Goal: Task Accomplishment & Management: Manage account settings

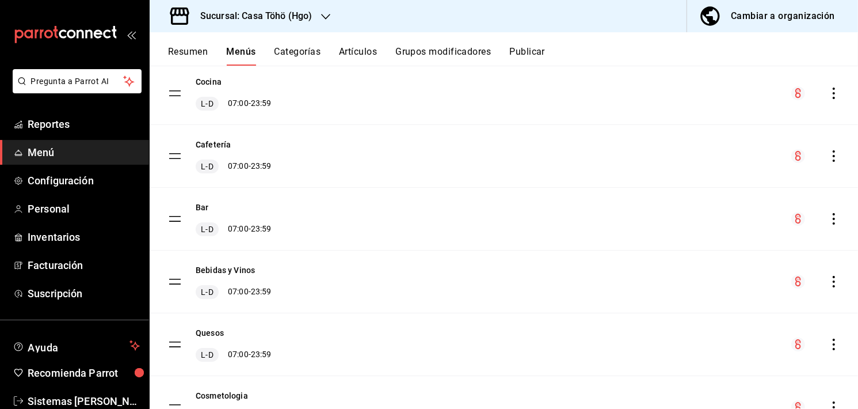
scroll to position [228, 0]
click at [55, 218] on link "Personal" at bounding box center [74, 208] width 149 height 25
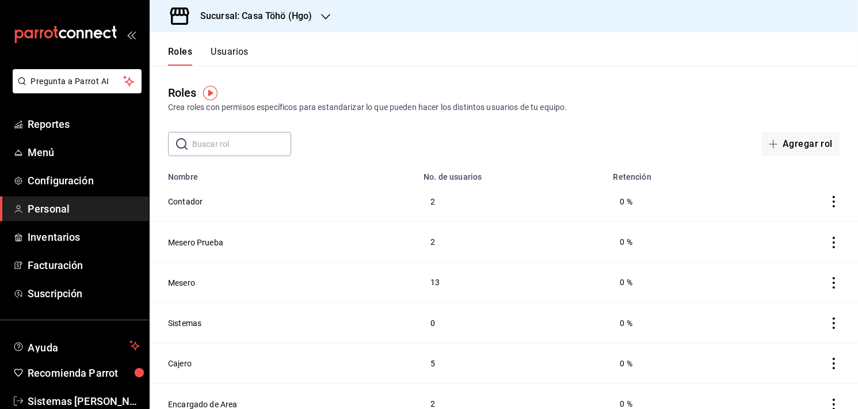
click at [222, 56] on button "Usuarios" at bounding box center [230, 56] width 38 height 20
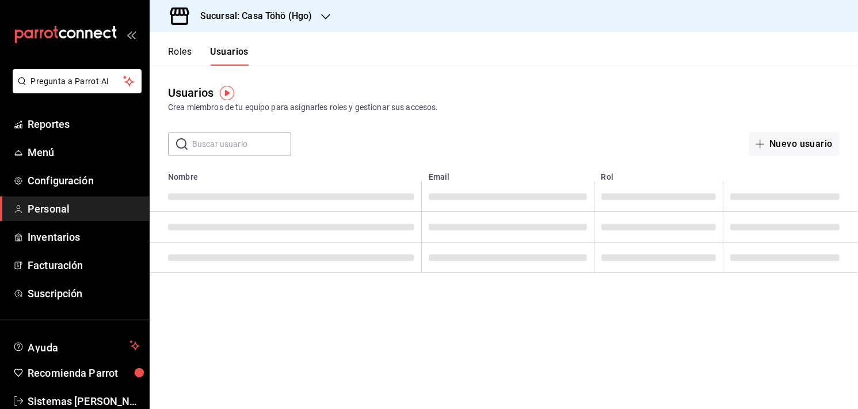
click at [271, 145] on input "text" at bounding box center [241, 143] width 99 height 23
click at [267, 145] on input "text" at bounding box center [241, 143] width 99 height 23
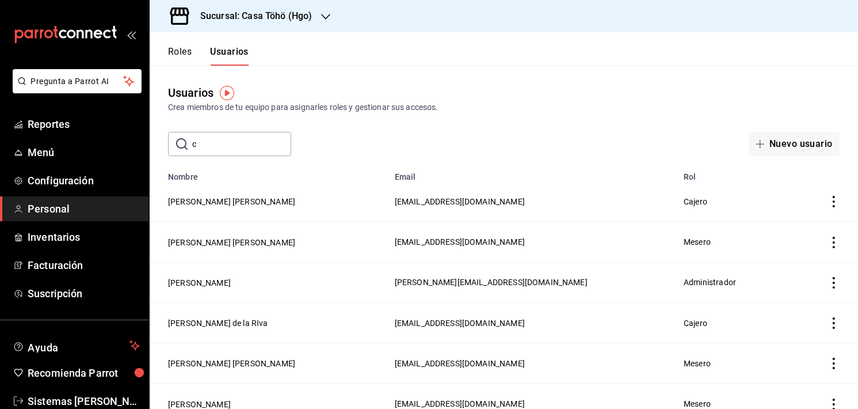
click at [754, 275] on td "Administrador" at bounding box center [738, 282] width 122 height 40
click at [250, 134] on input "c" at bounding box center [241, 143] width 99 height 23
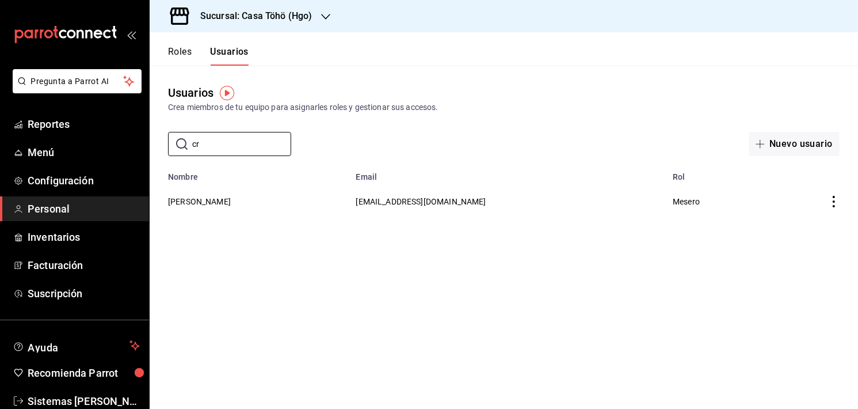
click at [837, 203] on icon "actions" at bounding box center [834, 202] width 12 height 12
click at [775, 219] on span "Eliminar" at bounding box center [782, 218] width 50 height 14
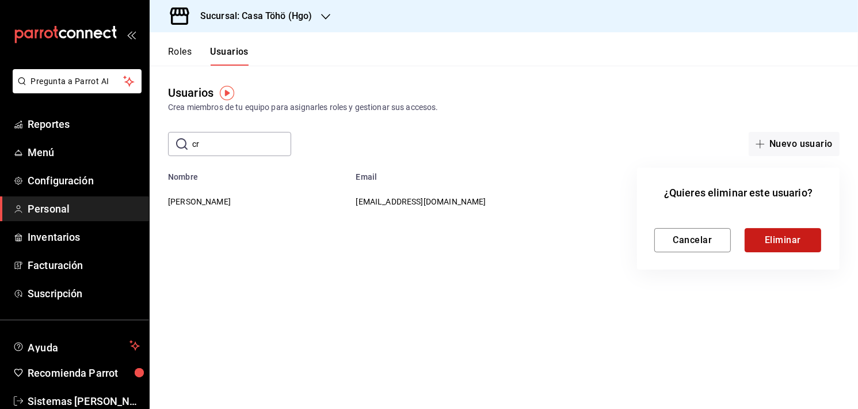
click at [777, 238] on button "Eliminar" at bounding box center [783, 240] width 77 height 24
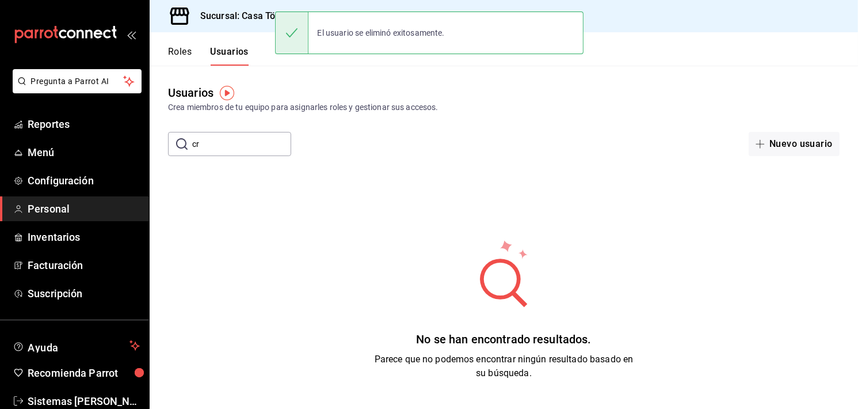
click at [219, 140] on input "cr" at bounding box center [241, 143] width 99 height 23
type input "c"
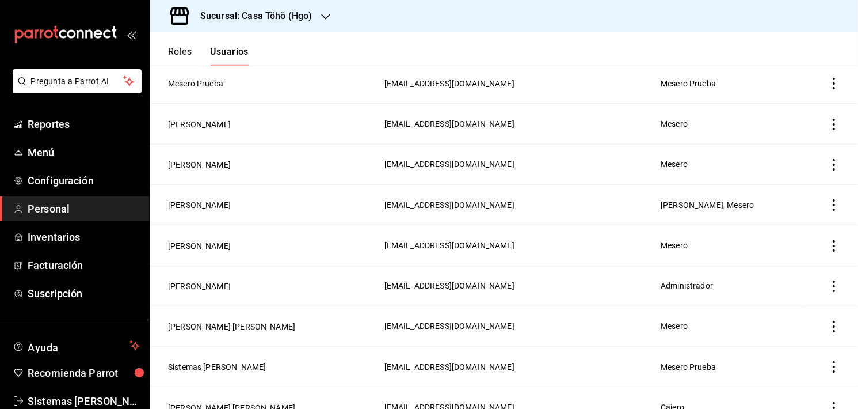
scroll to position [842, 0]
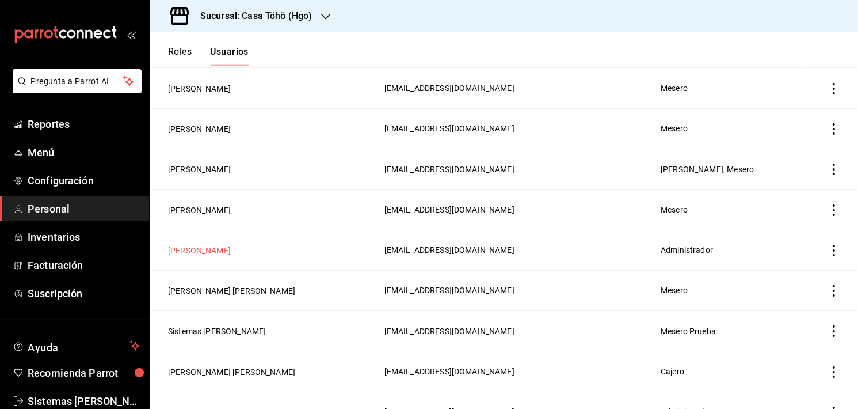
type input "[PERSON_NAME]"
click at [220, 251] on button "[PERSON_NAME]" at bounding box center [199, 251] width 63 height 12
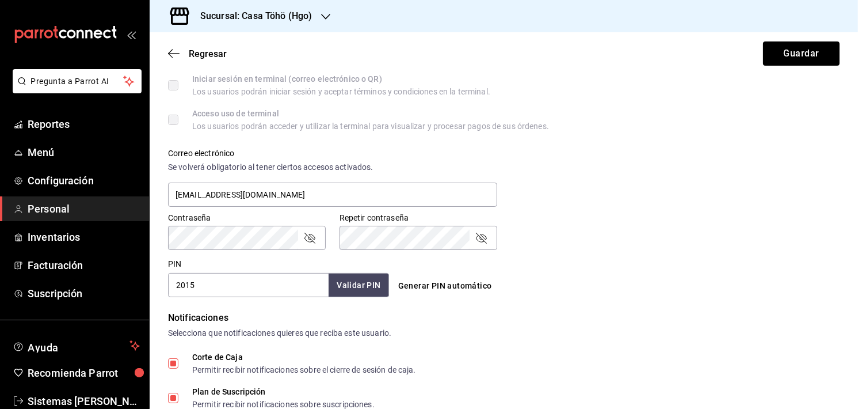
scroll to position [359, 0]
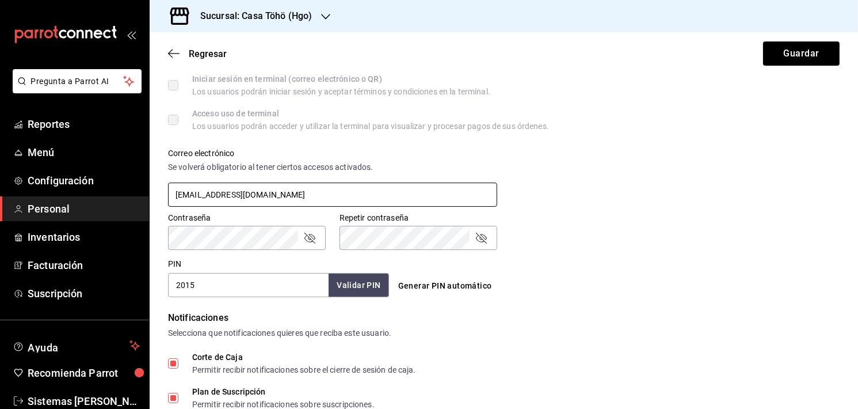
click at [263, 192] on input "[EMAIL_ADDRESS][DOMAIN_NAME]" at bounding box center [332, 194] width 329 height 24
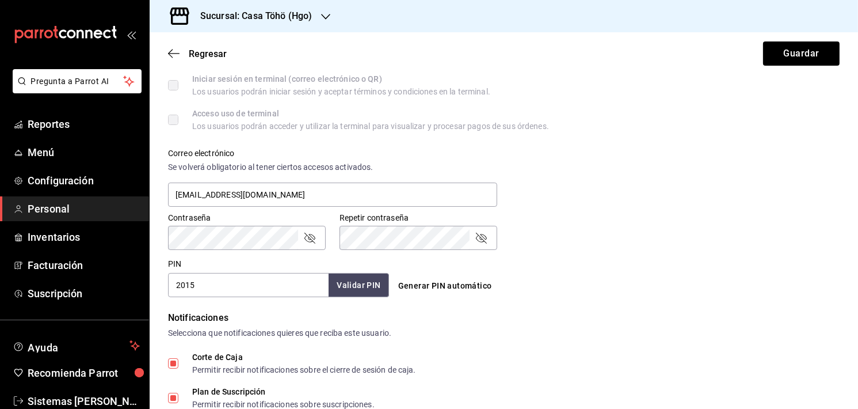
click at [729, 169] on div "Correo electrónico Se volverá obligatorio [PERSON_NAME] ciertos accesos activad…" at bounding box center [497, 172] width 686 height 74
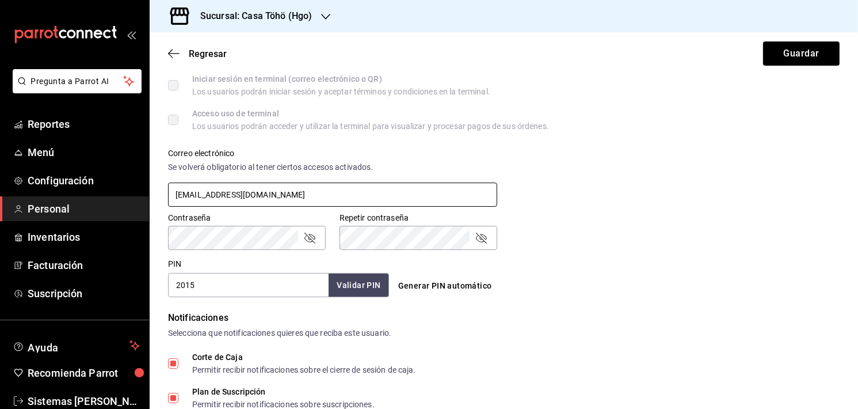
click at [275, 196] on input "[EMAIL_ADDRESS][DOMAIN_NAME]" at bounding box center [332, 194] width 329 height 24
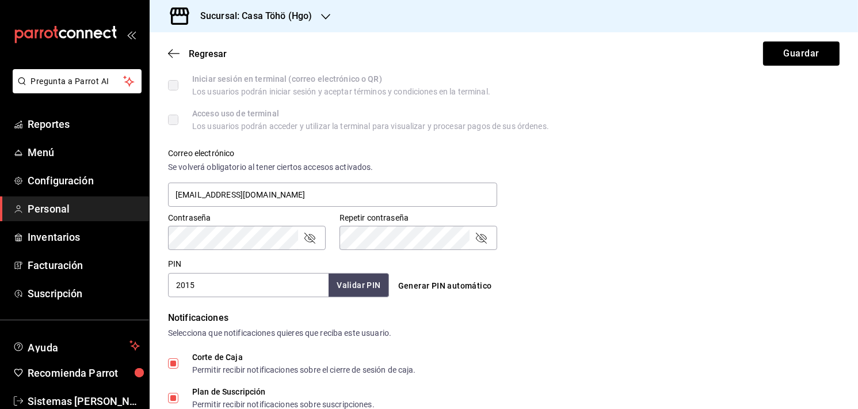
click at [689, 203] on div "Contraseña Contraseña Repetir contraseña Repetir contraseña" at bounding box center [497, 224] width 686 height 51
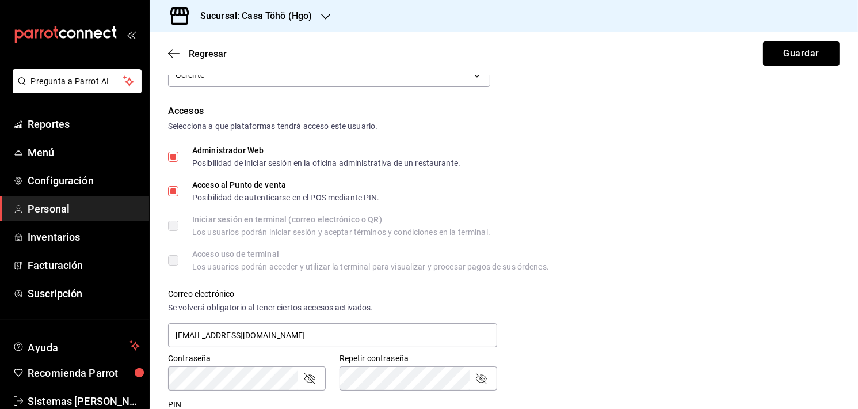
scroll to position [220, 0]
drag, startPoint x: 264, startPoint y: 326, endPoint x: 132, endPoint y: 328, distance: 131.8
click at [132, 328] on div "Pregunta a Parrot AI Reportes Menú Configuración Personal Inventarios Facturaci…" at bounding box center [429, 204] width 858 height 409
